Goal: Task Accomplishment & Management: Use online tool/utility

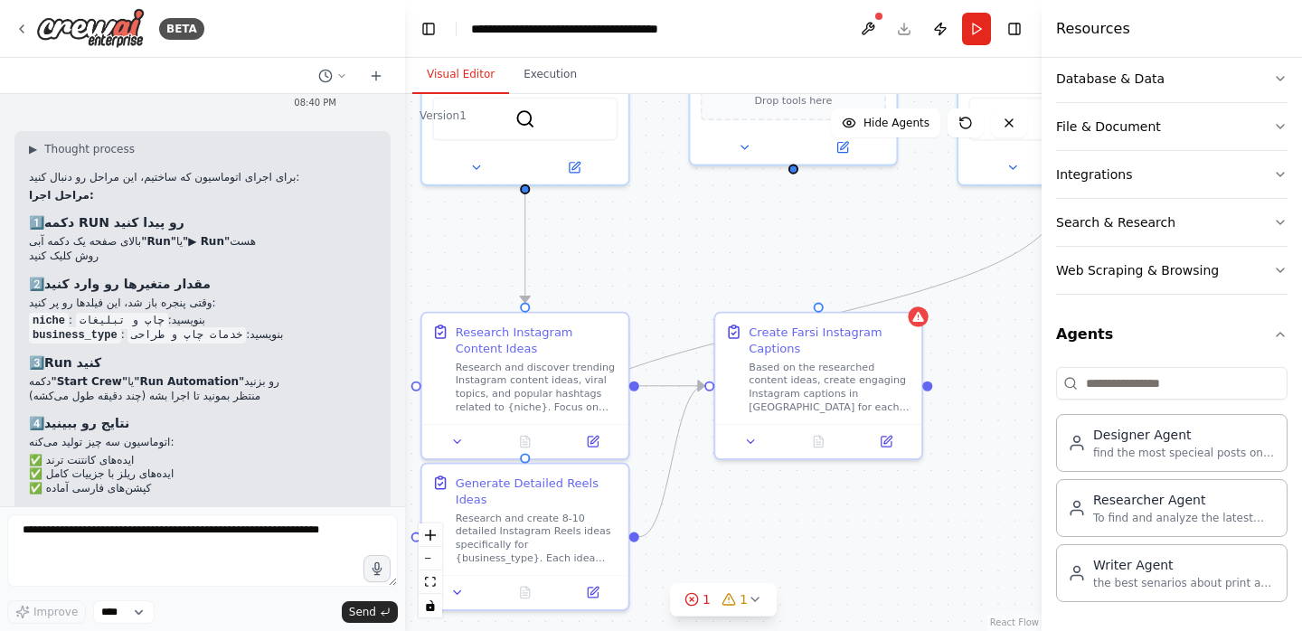
scroll to position [6443, 0]
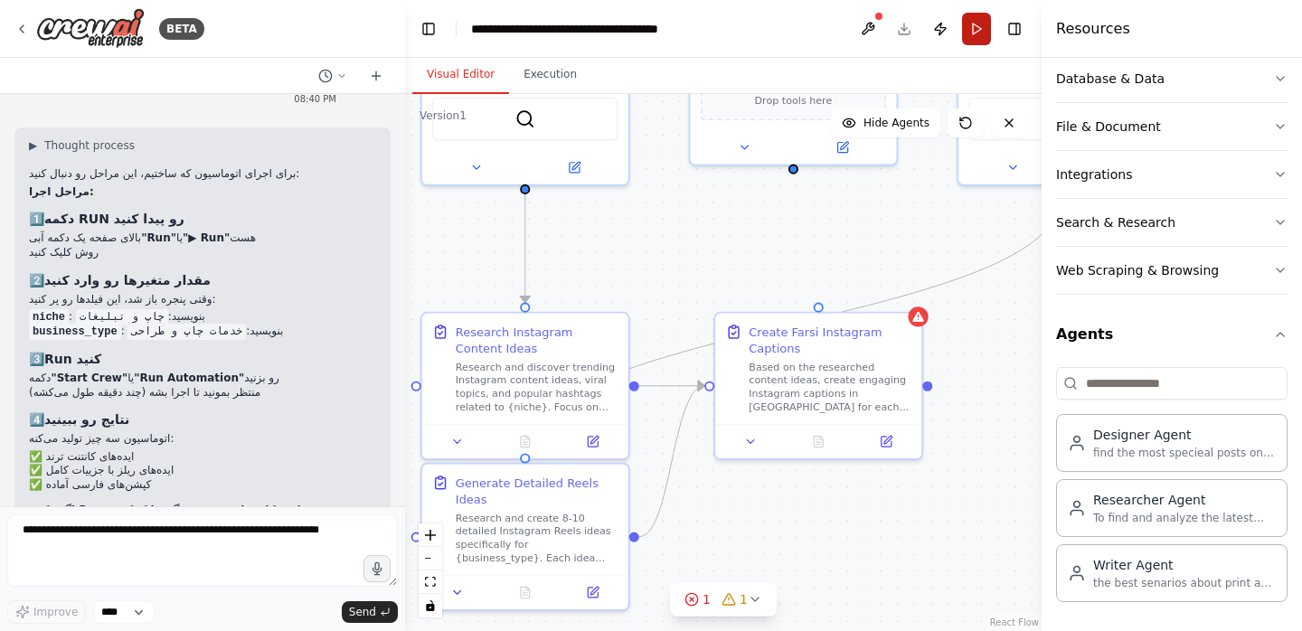
click at [980, 26] on button "Run" at bounding box center [976, 29] width 29 height 33
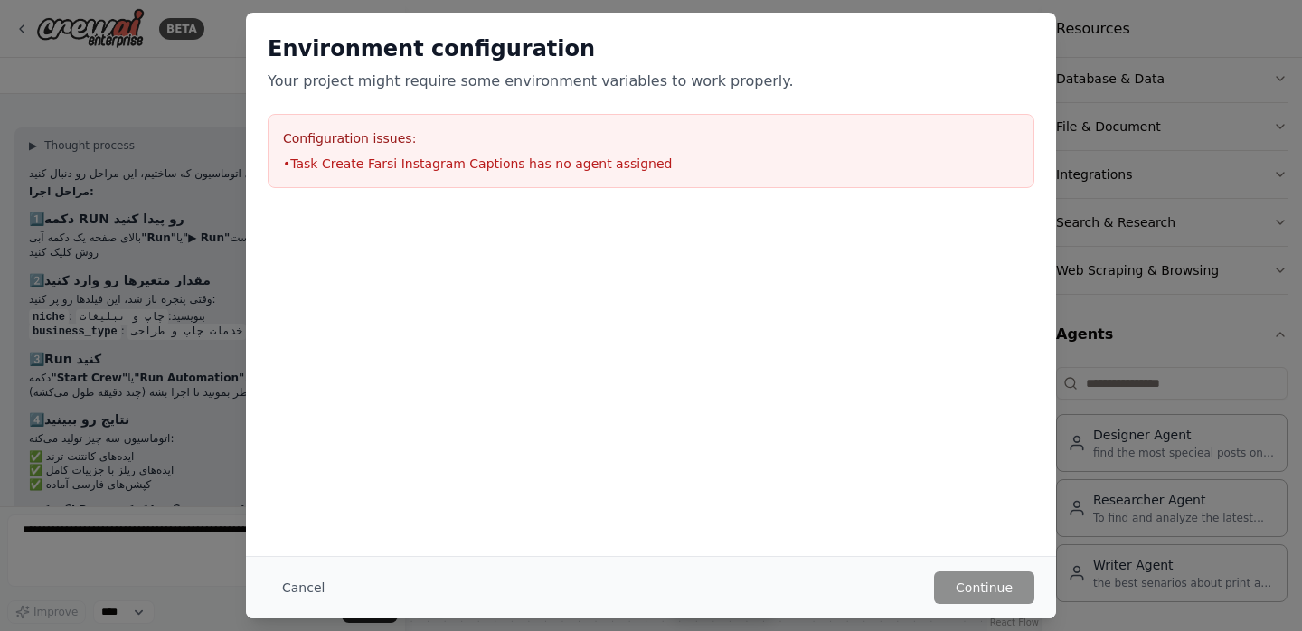
click at [436, 164] on li "• Task Create Farsi Instagram Captions has no agent assigned" at bounding box center [651, 164] width 736 height 18
click at [570, 155] on li "• Task Create Farsi Instagram Captions has no agent assigned" at bounding box center [651, 164] width 736 height 18
click at [307, 584] on button "Cancel" at bounding box center [303, 588] width 71 height 33
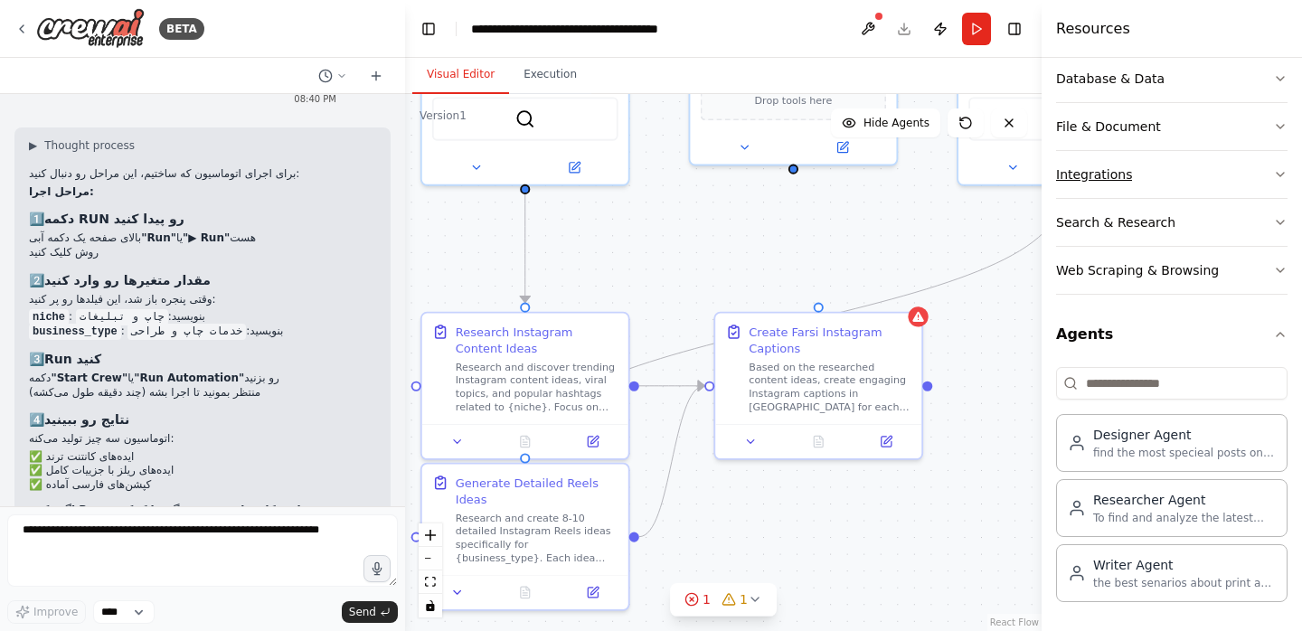
click at [1126, 175] on div "Integrations" at bounding box center [1094, 174] width 76 height 18
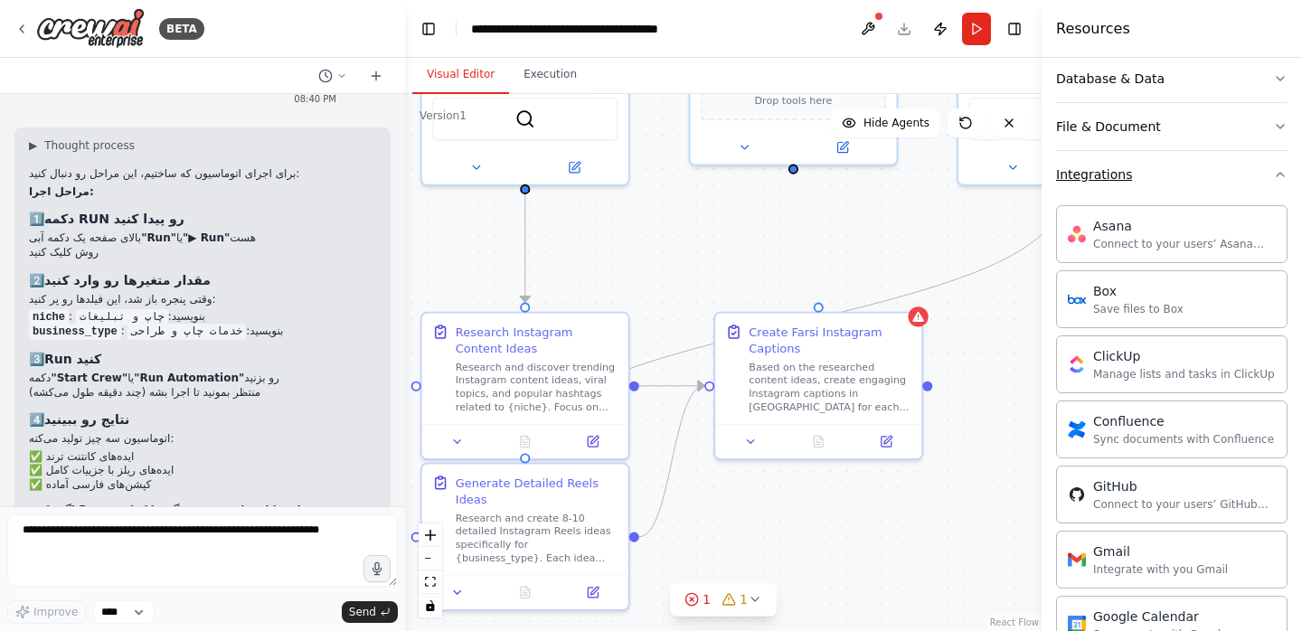
click at [1126, 175] on div "Integrations" at bounding box center [1094, 174] width 76 height 18
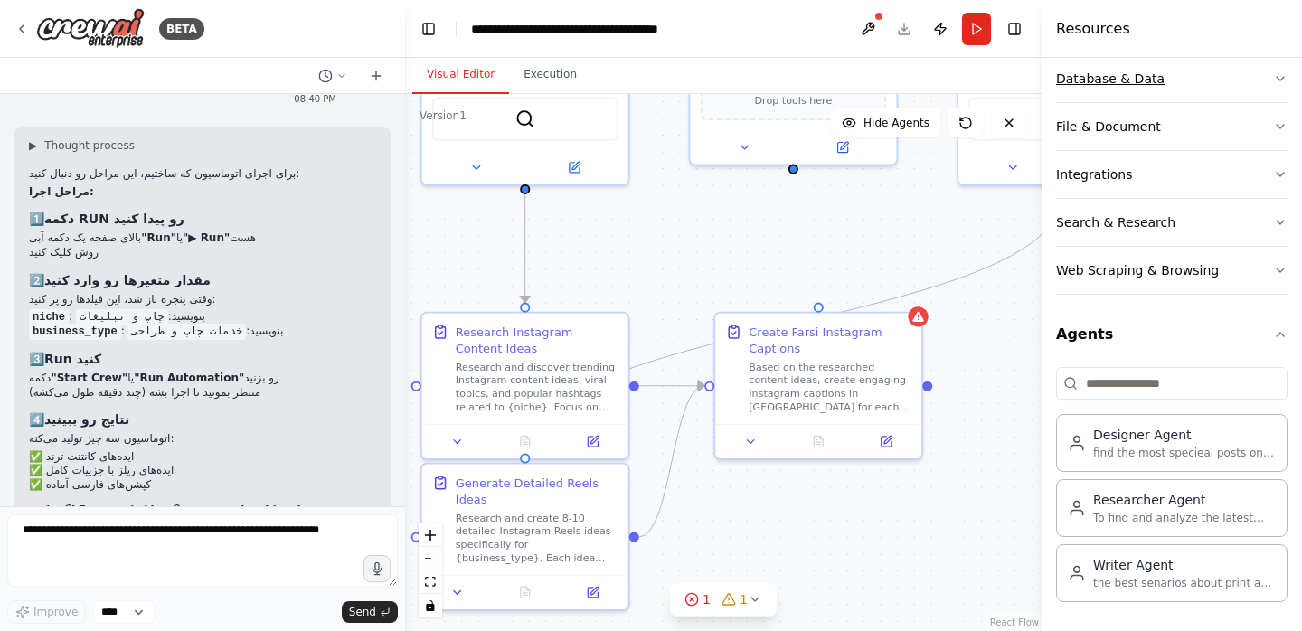
click at [1257, 88] on button "Database & Data" at bounding box center [1172, 78] width 232 height 47
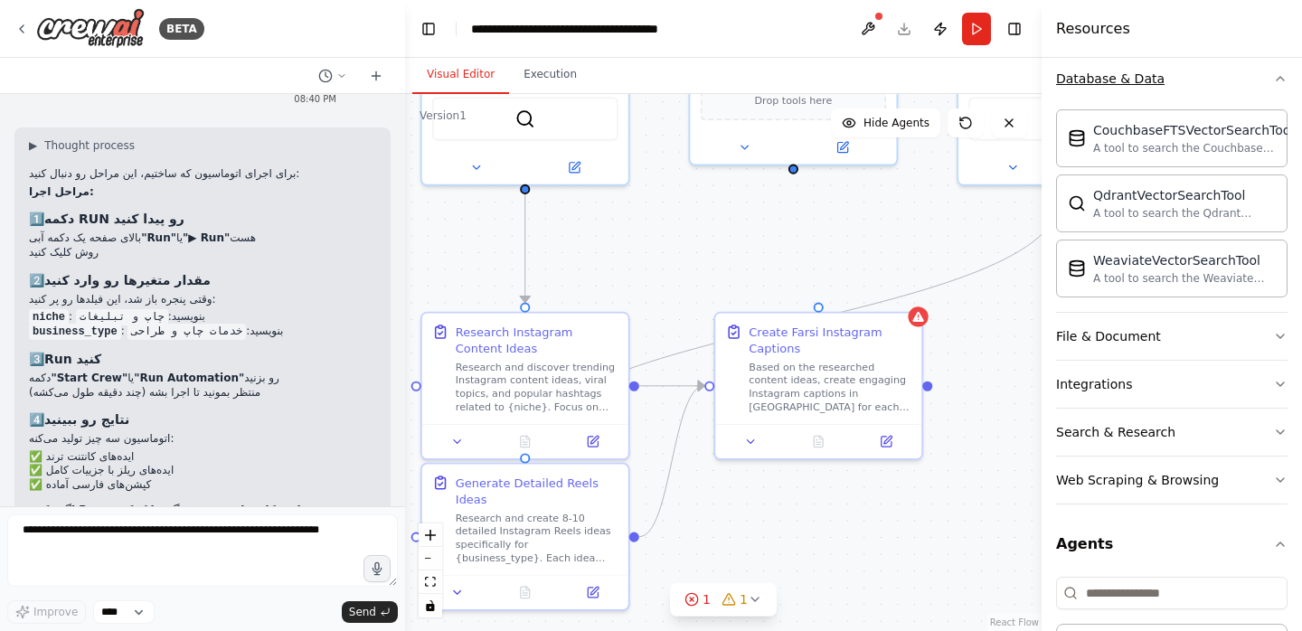
click at [1273, 80] on icon "button" at bounding box center [1280, 78] width 14 height 14
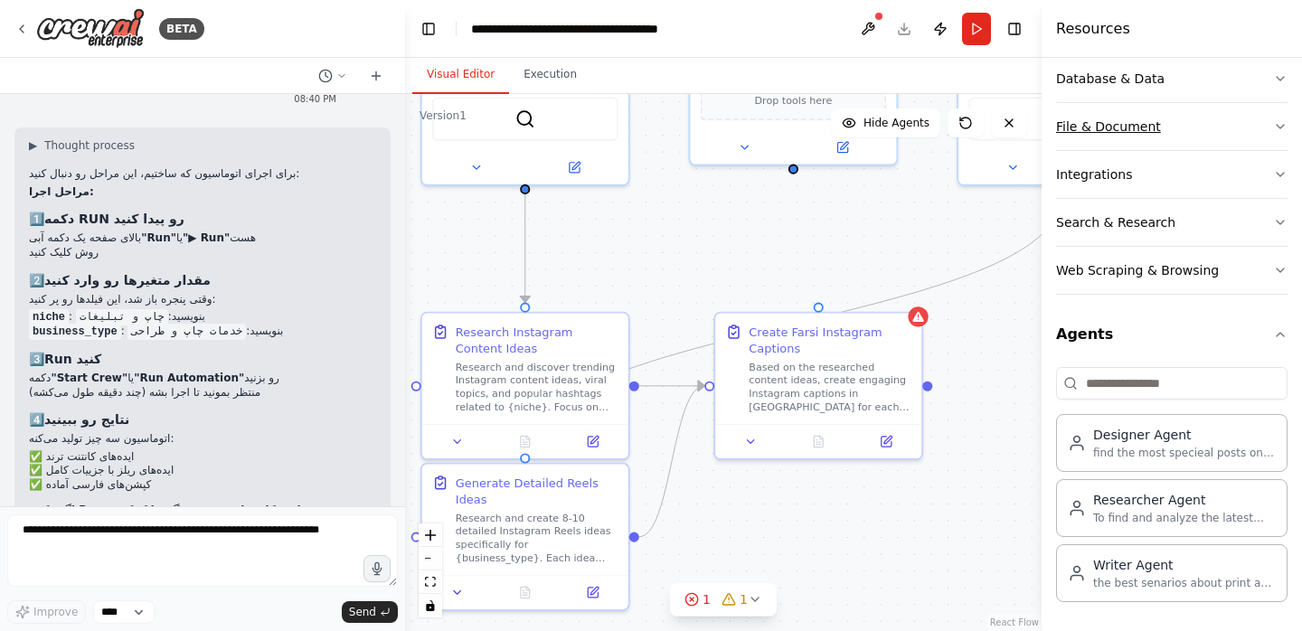
click at [1273, 126] on icon "button" at bounding box center [1280, 126] width 14 height 14
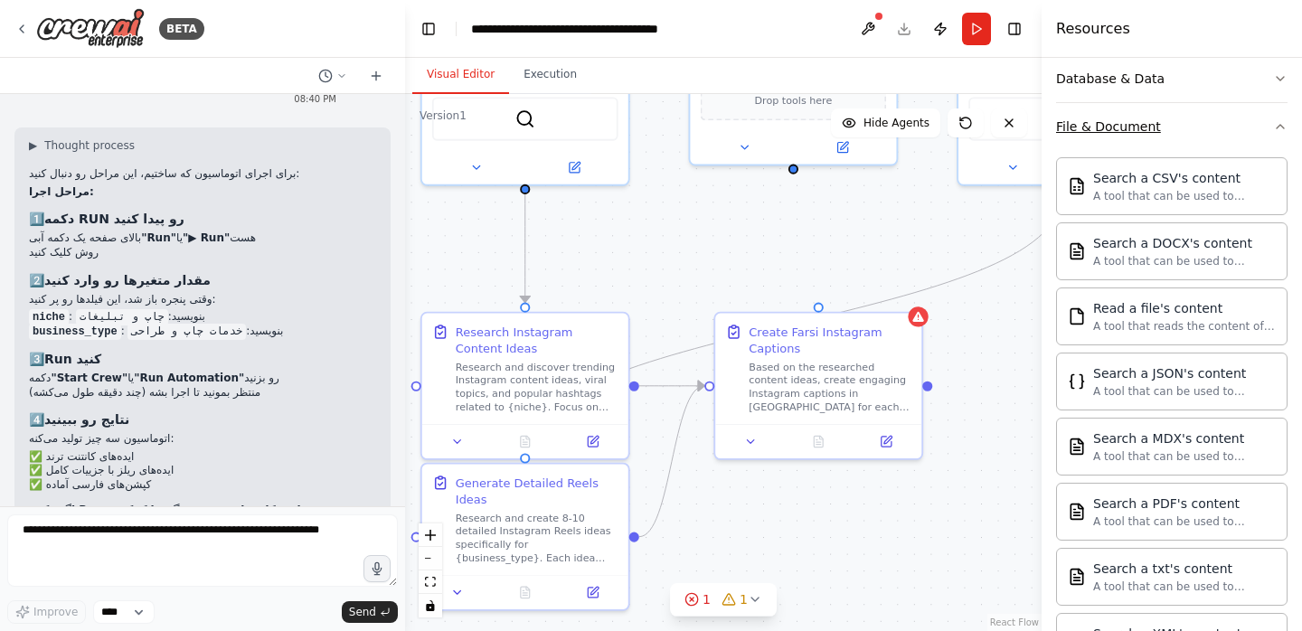
click at [1273, 126] on icon "button" at bounding box center [1280, 126] width 14 height 14
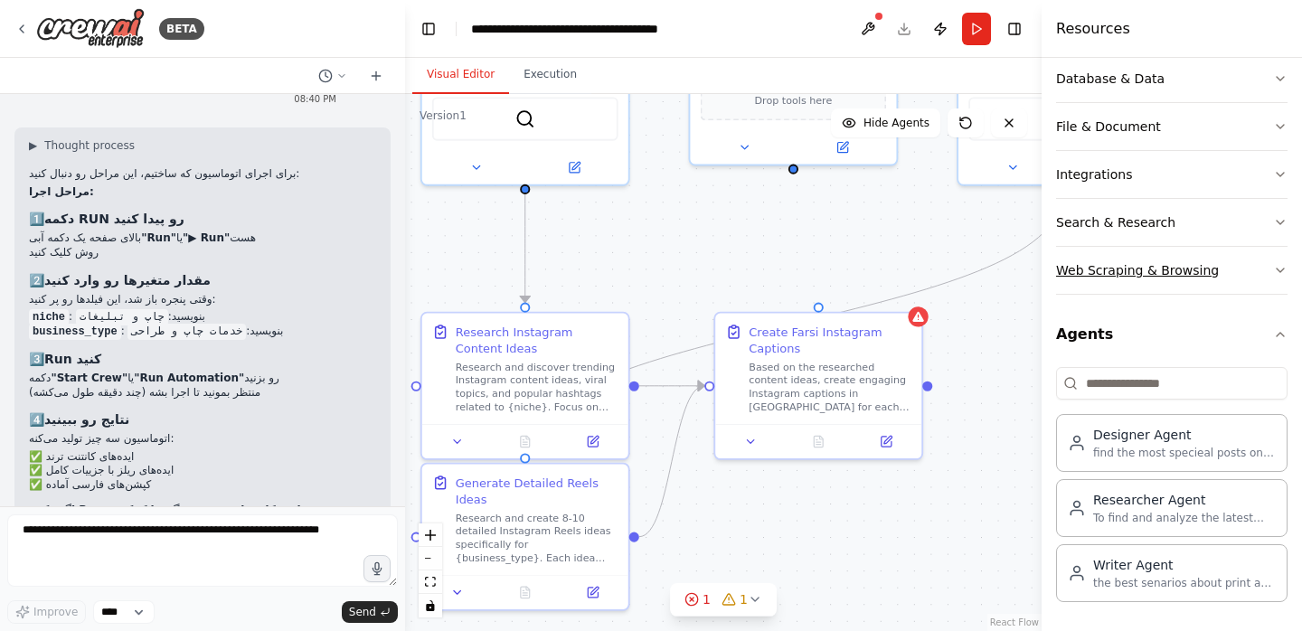
click at [1273, 273] on icon "button" at bounding box center [1280, 270] width 14 height 14
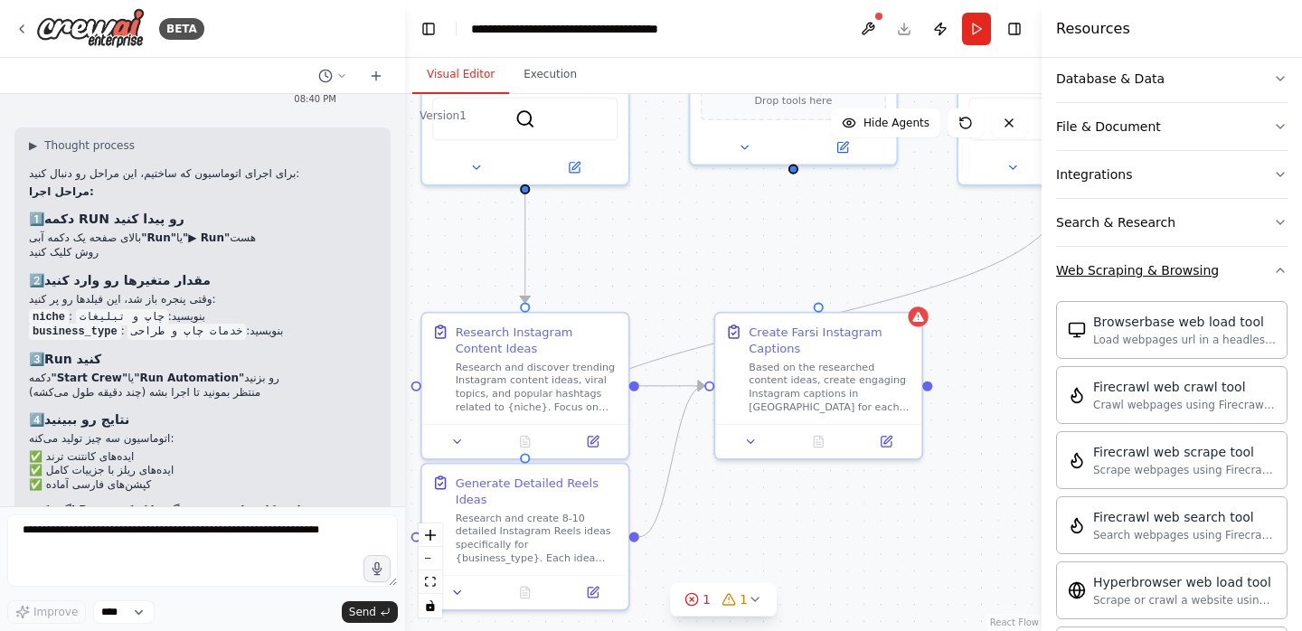
click at [1273, 273] on icon "button" at bounding box center [1280, 270] width 14 height 14
